Goal: Task Accomplishment & Management: Manage account settings

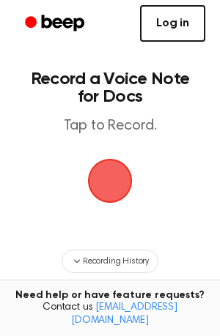
click at [190, 21] on link "Log in" at bounding box center [172, 23] width 65 height 37
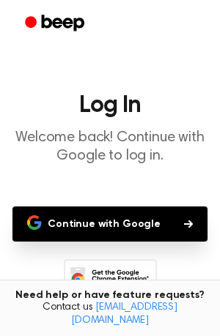
click at [114, 221] on button "Continue with Google" at bounding box center [109, 223] width 195 height 35
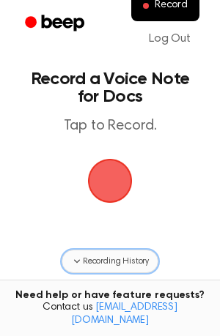
click at [119, 259] on span "Recording History" at bounding box center [116, 261] width 66 height 13
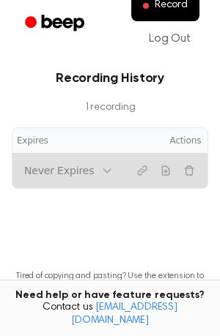
scroll to position [0, 12]
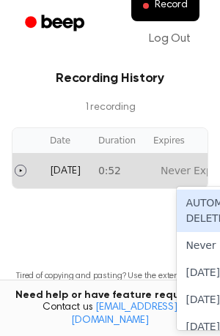
click at [124, 164] on tr "[DATE] 0:52 AUTOMATICALLY DELETE... disabled, 1 of 6. 6 results available. Use …" at bounding box center [173, 170] width 346 height 35
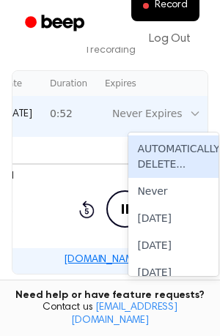
scroll to position [305, 0]
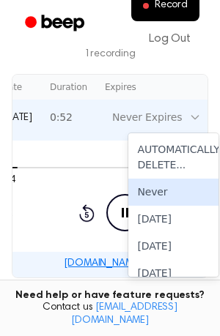
click at [96, 181] on div "0:04 0:52" at bounding box center [125, 180] width 258 height 15
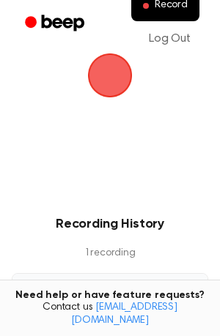
scroll to position [127, 0]
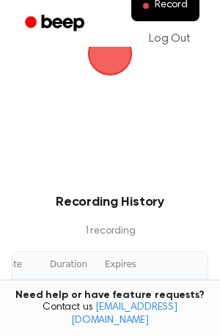
click at [119, 208] on h3 "Recording History" at bounding box center [109, 203] width 173 height 20
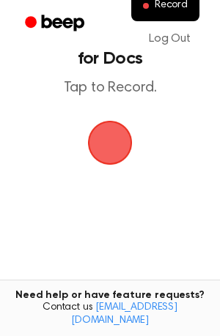
scroll to position [0, 0]
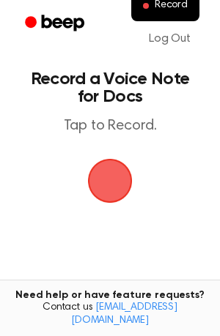
click at [98, 182] on span "button" at bounding box center [110, 181] width 48 height 48
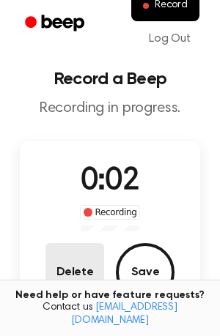
click at [92, 263] on button "Delete" at bounding box center [74, 272] width 59 height 59
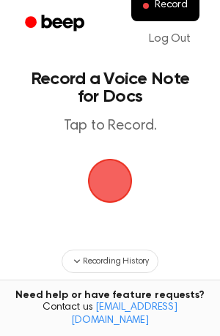
click at [111, 190] on span "button" at bounding box center [109, 180] width 53 height 53
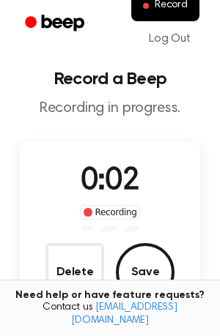
click at [111, 190] on span "0:02" at bounding box center [110, 181] width 59 height 31
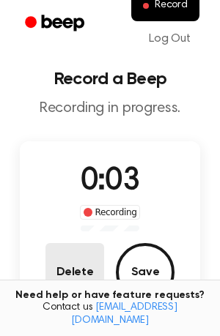
click at [69, 264] on button "Delete" at bounding box center [74, 272] width 59 height 59
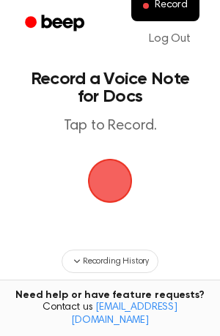
click at [107, 180] on span "button" at bounding box center [110, 181] width 48 height 48
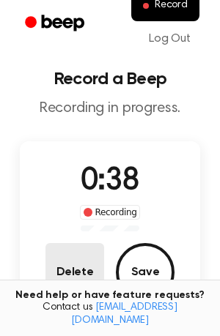
click at [77, 269] on button "Delete" at bounding box center [74, 272] width 59 height 59
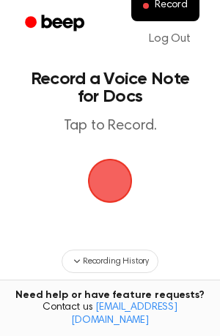
click at [112, 170] on span "button" at bounding box center [109, 180] width 41 height 41
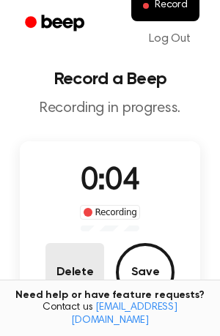
click at [75, 285] on button "Delete" at bounding box center [74, 272] width 59 height 59
